Goal: Task Accomplishment & Management: Manage account settings

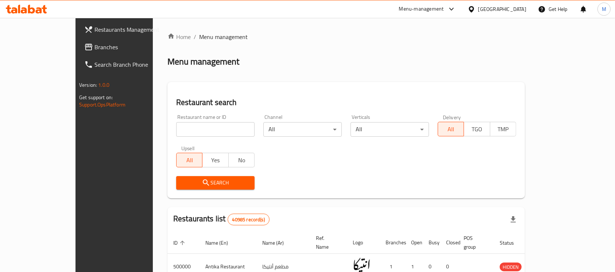
click at [95, 47] on span "Branches" at bounding box center [134, 47] width 78 height 9
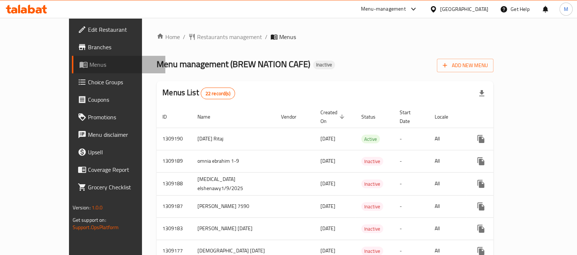
click at [89, 65] on span "Menus" at bounding box center [124, 64] width 70 height 9
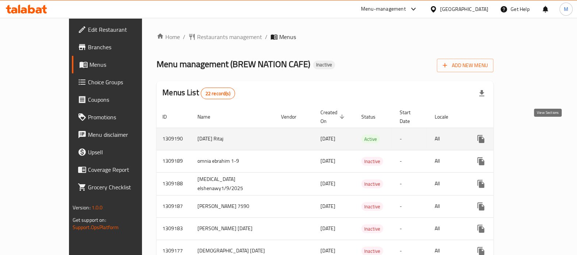
click at [538, 135] on icon "enhanced table" at bounding box center [533, 139] width 9 height 9
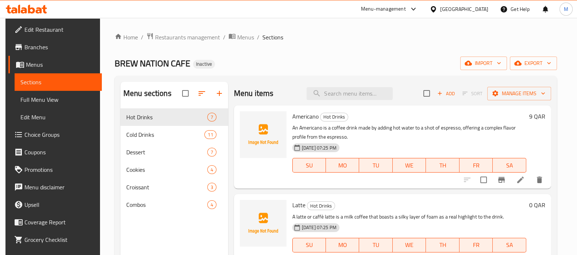
click at [51, 101] on span "Full Menu View" at bounding box center [58, 99] width 76 height 9
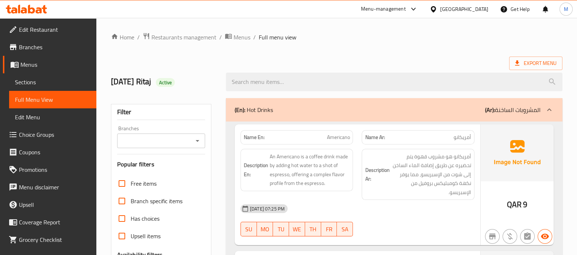
scroll to position [228, 0]
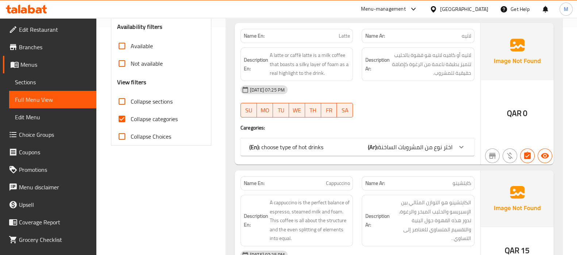
click at [160, 121] on span "Collapse categories" at bounding box center [154, 119] width 47 height 9
click at [131, 121] on input "Collapse categories" at bounding box center [122, 119] width 18 height 18
checkbox input "false"
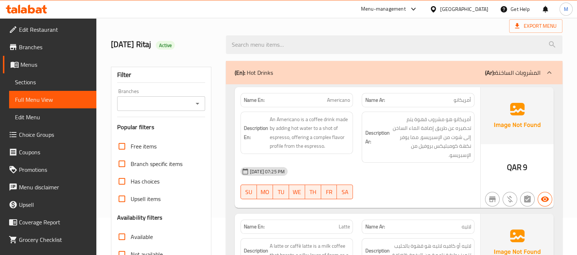
scroll to position [45, 0]
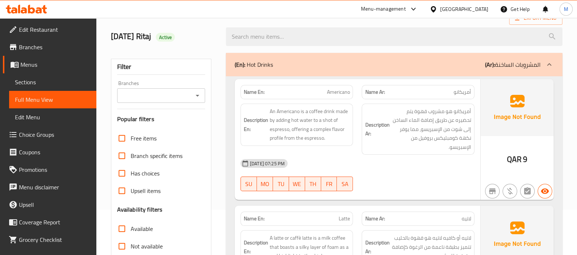
click at [28, 82] on span "Sections" at bounding box center [53, 82] width 76 height 9
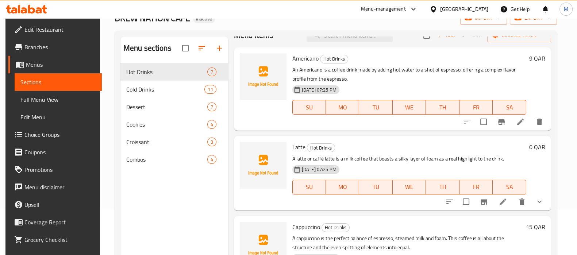
scroll to position [45, 0]
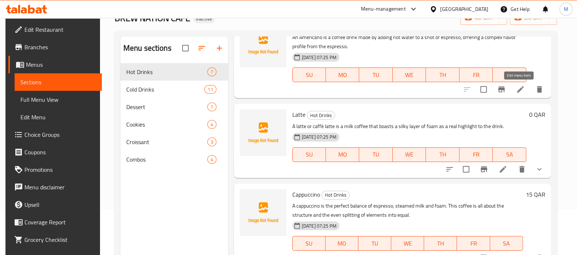
click at [521, 88] on icon at bounding box center [520, 89] width 9 height 9
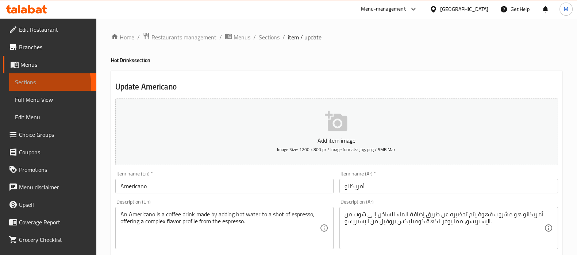
click at [36, 85] on span "Sections" at bounding box center [53, 82] width 76 height 9
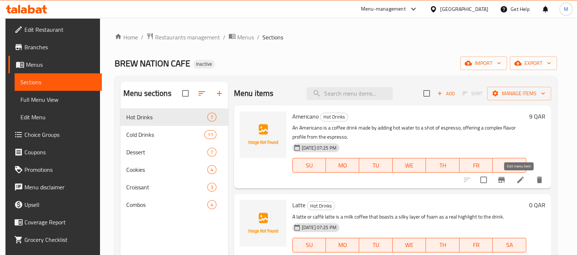
click at [517, 180] on icon at bounding box center [520, 180] width 7 height 7
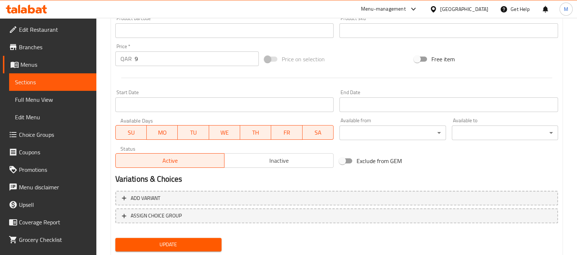
scroll to position [260, 0]
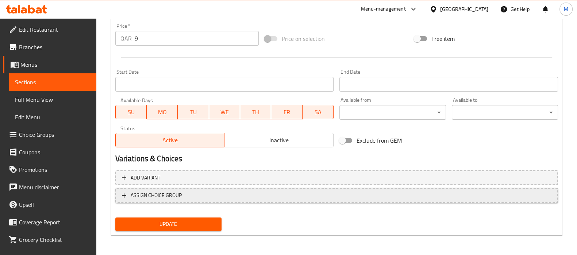
click at [227, 194] on span "ASSIGN CHOICE GROUP" at bounding box center [336, 195] width 429 height 9
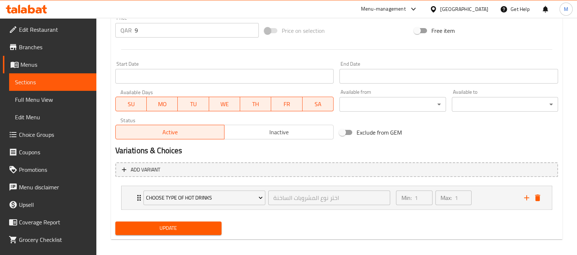
scroll to position [272, 0]
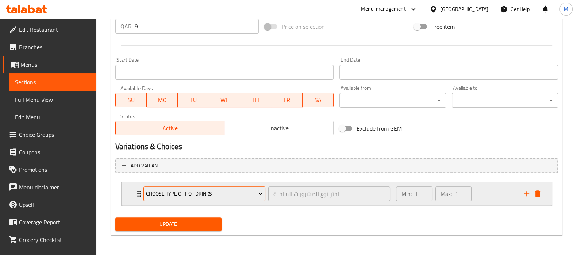
click at [230, 194] on span "choose type of hot drinks" at bounding box center [204, 193] width 117 height 9
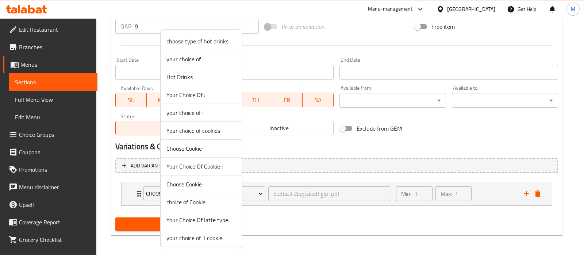
click at [254, 211] on div at bounding box center [292, 127] width 584 height 255
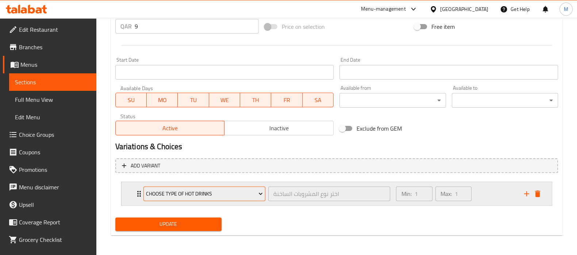
click at [220, 193] on span "choose type of hot drinks" at bounding box center [204, 193] width 117 height 9
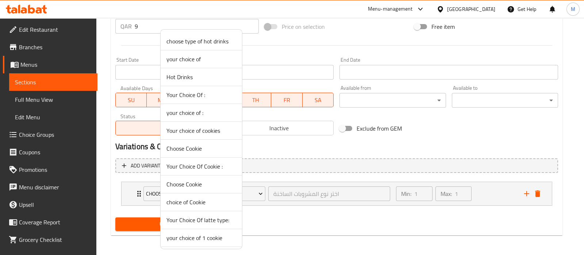
click at [331, 209] on div at bounding box center [292, 127] width 584 height 255
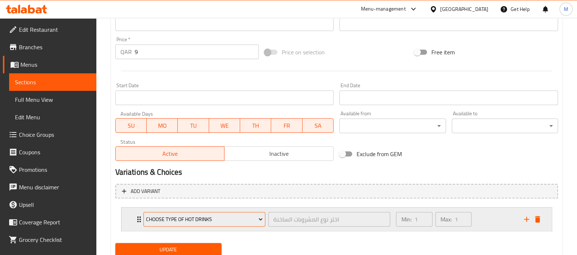
scroll to position [226, 0]
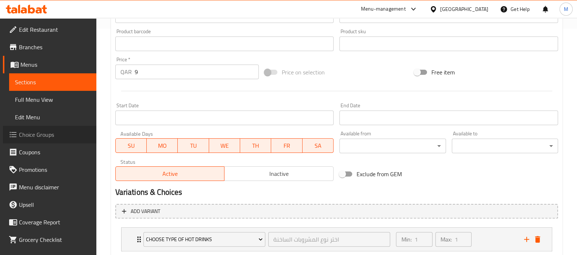
click at [57, 133] on span "Choice Groups" at bounding box center [55, 134] width 72 height 9
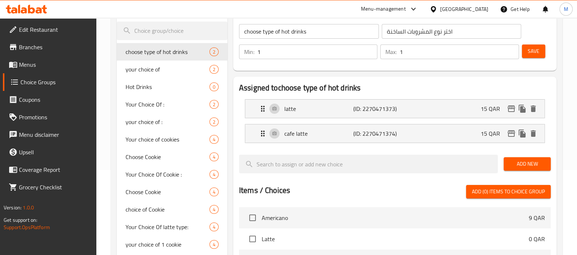
scroll to position [58, 0]
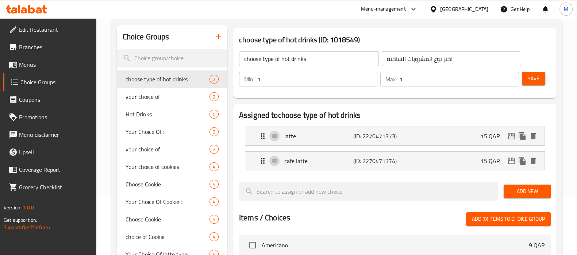
click at [219, 32] on icon "button" at bounding box center [218, 36] width 9 height 9
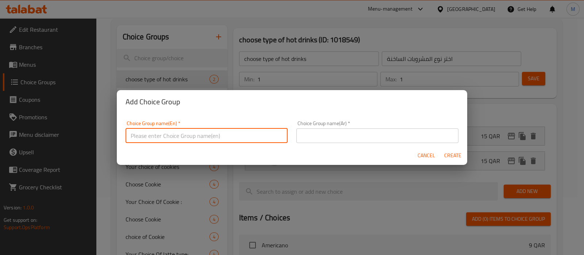
click at [160, 136] on input "text" at bounding box center [207, 135] width 162 height 15
click at [216, 120] on div "Choice Group name(En)   * Choice Group name(En) *" at bounding box center [206, 131] width 171 height 31
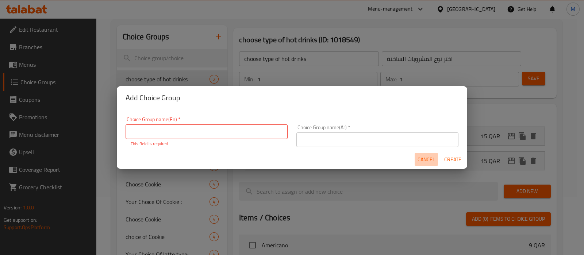
click at [431, 159] on span "Cancel" at bounding box center [426, 159] width 18 height 9
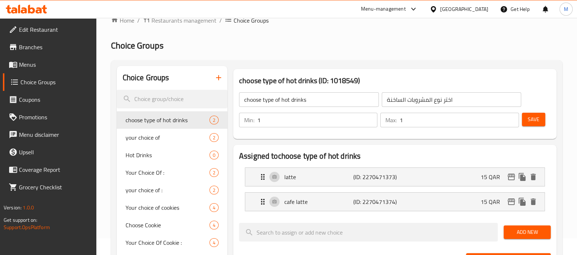
scroll to position [0, 0]
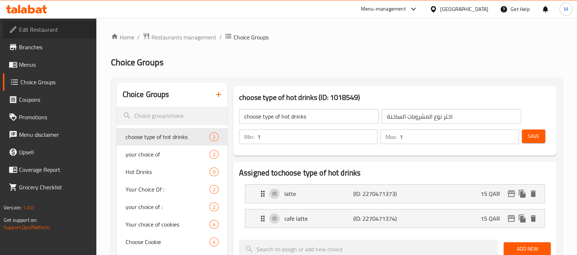
click at [47, 35] on link "Edit Restaurant" at bounding box center [49, 30] width 93 height 18
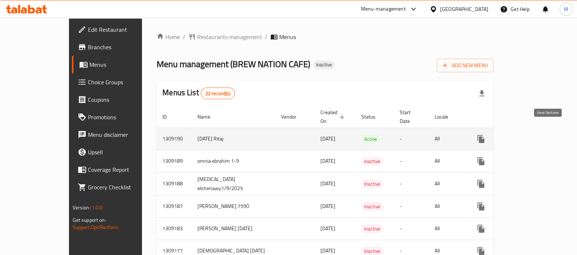
click at [538, 135] on icon "enhanced table" at bounding box center [533, 139] width 9 height 9
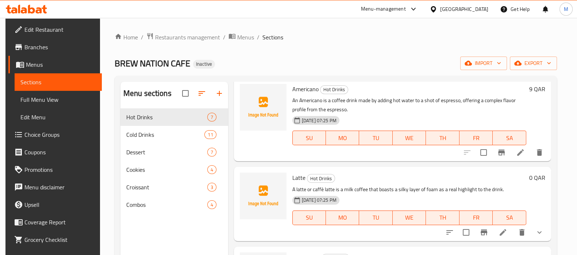
scroll to position [45, 0]
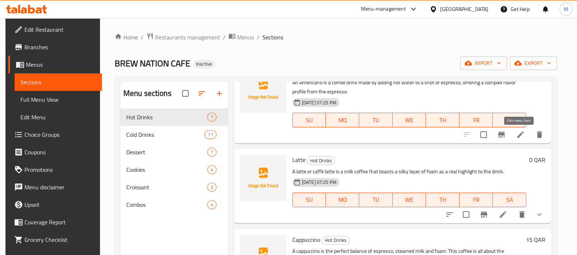
click at [520, 131] on icon at bounding box center [520, 134] width 9 height 9
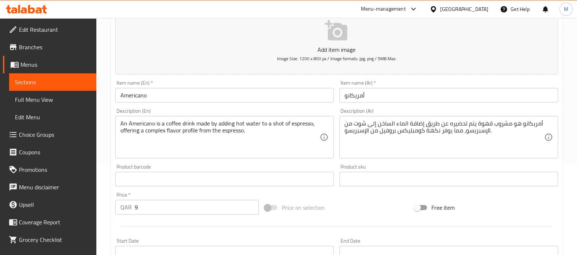
scroll to position [260, 0]
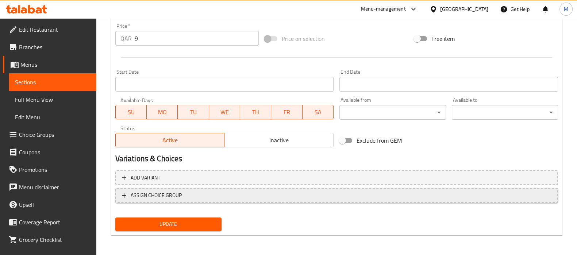
click at [171, 192] on span "ASSIGN CHOICE GROUP" at bounding box center [156, 195] width 51 height 9
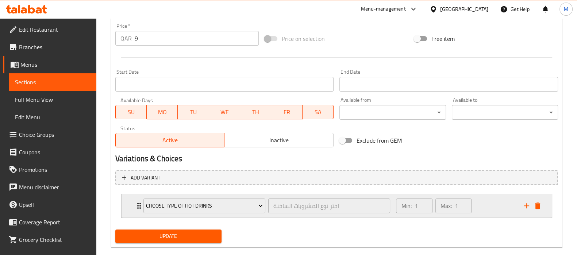
click at [131, 209] on div "choose type of hot drinks اختر نوع المشروبات الساخنة ​ Min: 1 ​ Max: 1 ​" at bounding box center [337, 205] width 430 height 23
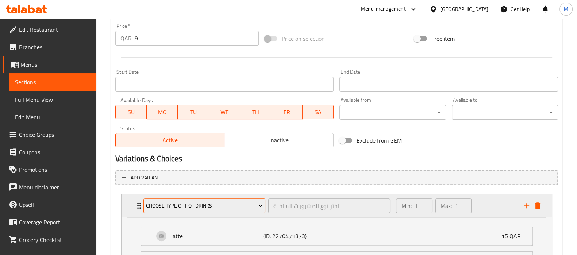
scroll to position [336, 0]
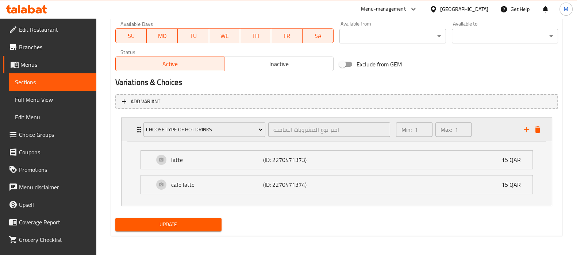
click at [129, 131] on div "choose type of hot drinks اختر نوع المشروبات الساخنة ​ Min: 1 ​ Max: 1 ​" at bounding box center [337, 129] width 430 height 23
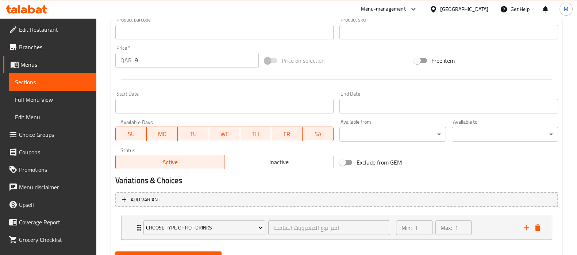
scroll to position [226, 0]
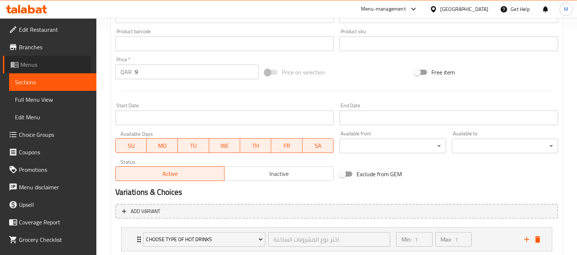
click at [44, 64] on span "Menus" at bounding box center [55, 64] width 70 height 9
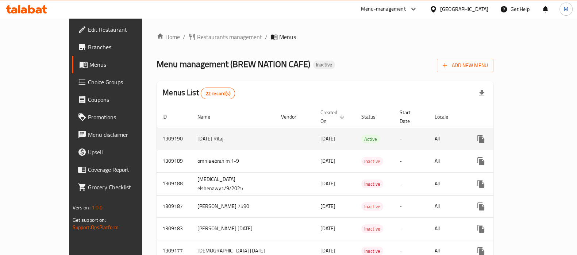
click at [192, 130] on td "1-9-2025 Ritaj" at bounding box center [234, 139] width 84 height 22
click at [192, 130] on td "[DATE] Ritaj" at bounding box center [234, 139] width 84 height 22
click at [275, 131] on td "enhanced table" at bounding box center [294, 139] width 39 height 22
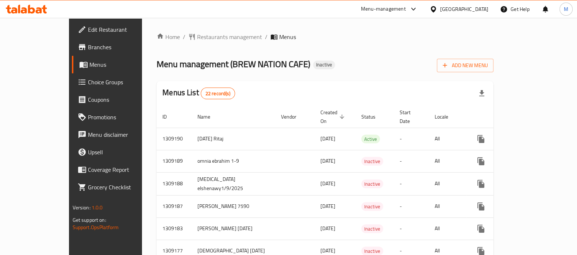
drag, startPoint x: 193, startPoint y: 129, endPoint x: 102, endPoint y: 137, distance: 90.8
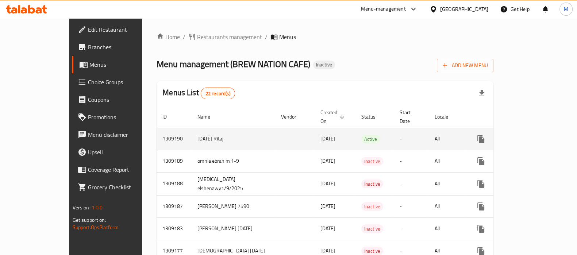
click at [192, 132] on td "[DATE] Ritaj" at bounding box center [234, 139] width 84 height 22
click at [194, 130] on td "[DATE] Ritaj" at bounding box center [234, 139] width 84 height 22
click at [275, 128] on td "enhanced table" at bounding box center [294, 139] width 39 height 22
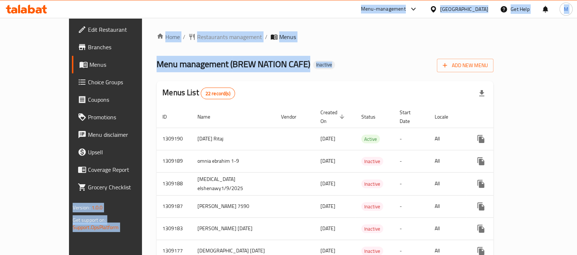
drag, startPoint x: 292, startPoint y: 65, endPoint x: 283, endPoint y: -9, distance: 74.3
click at [283, 0] on html "​ Menu-management [GEOGRAPHIC_DATA] Get Help M Edit Restaurant Branches Menus C…" at bounding box center [288, 127] width 577 height 255
